Goal: Information Seeking & Learning: Check status

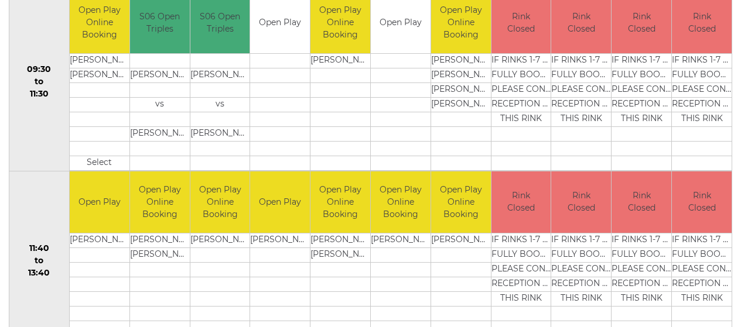
scroll to position [414, 0]
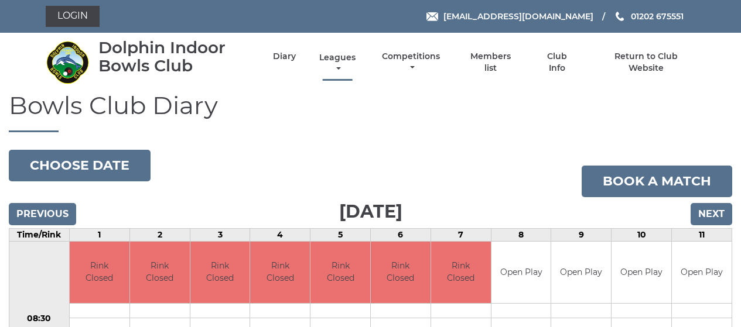
click at [351, 61] on link "Leagues" at bounding box center [337, 63] width 42 height 23
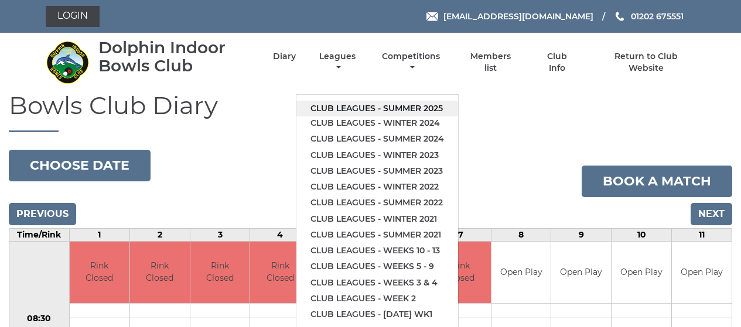
click at [379, 111] on link "Club leagues - Summer 2025" at bounding box center [377, 109] width 162 height 16
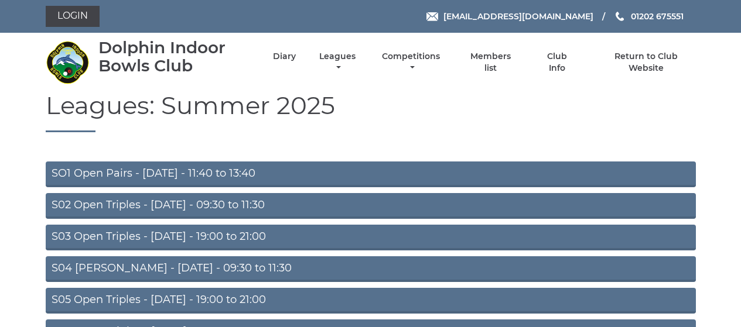
click at [255, 295] on link "S05 Open Triples - Wednesday - 19:00 to 21:00" at bounding box center [371, 301] width 650 height 26
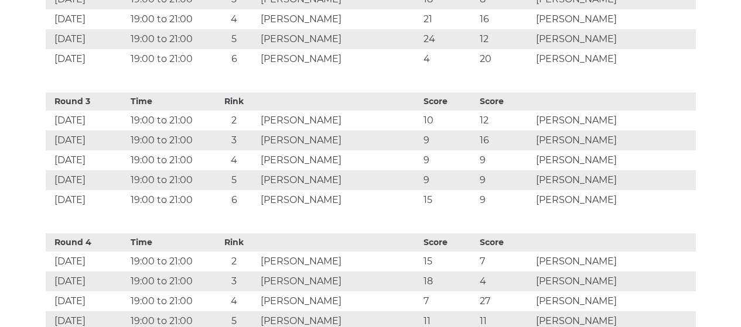
scroll to position [777, 0]
